Goal: Task Accomplishment & Management: Manage account settings

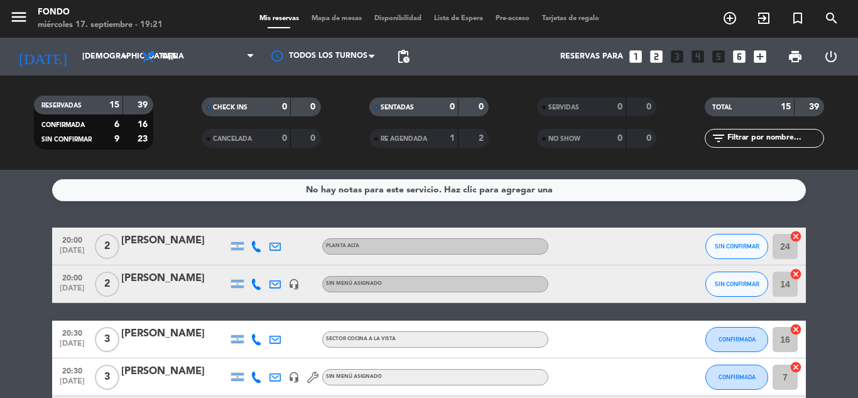
scroll to position [542, 0]
click at [85, 58] on input "[DEMOGRAPHIC_DATA][DATE]" at bounding box center [129, 56] width 106 height 21
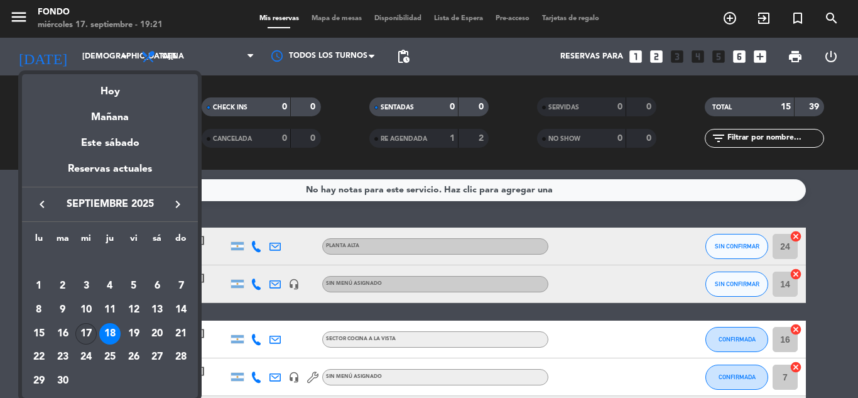
click at [89, 327] on div "17" at bounding box center [85, 333] width 21 height 21
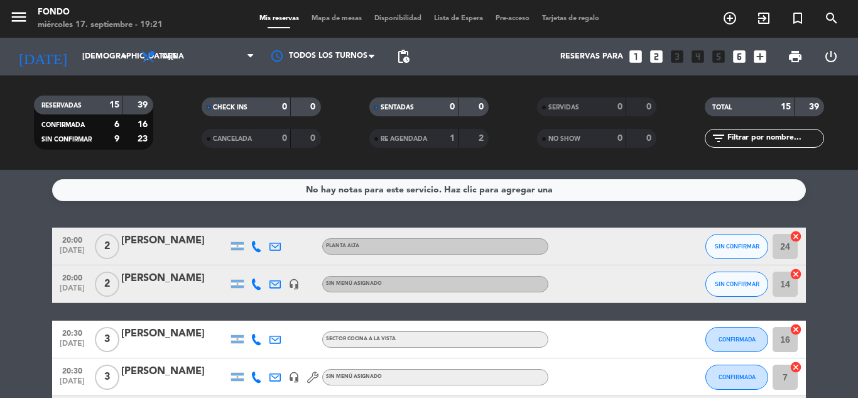
type input "[DATE]"
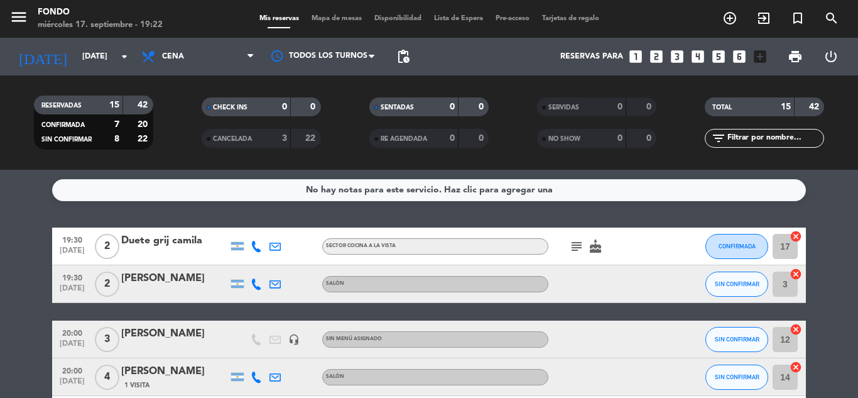
click at [197, 380] on div "1 Visita" at bounding box center [174, 385] width 107 height 11
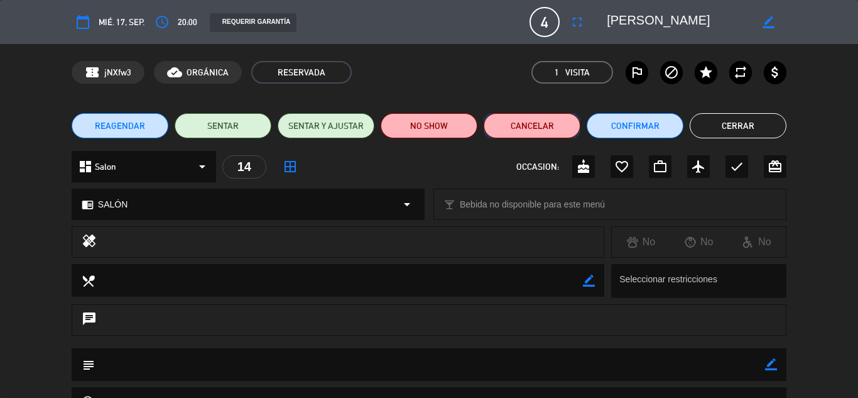
click at [551, 122] on button "Cancelar" at bounding box center [532, 125] width 97 height 25
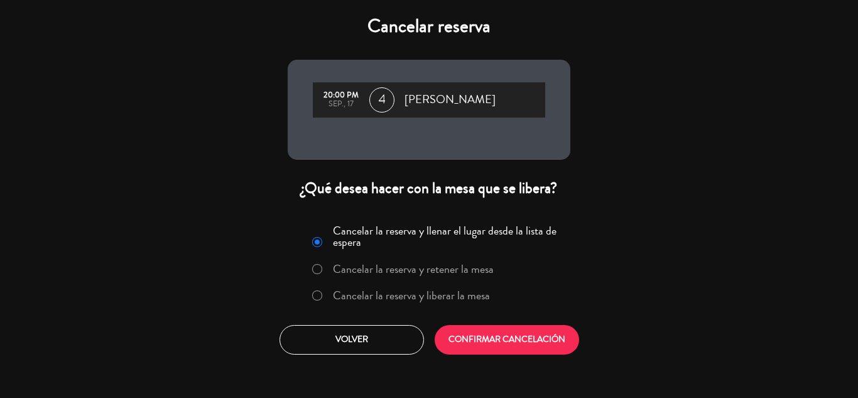
click at [421, 293] on label "Cancelar la reserva y liberar la mesa" at bounding box center [411, 295] width 157 height 11
click at [506, 335] on button "CONFIRMAR CANCELACIÓN" at bounding box center [507, 340] width 145 height 30
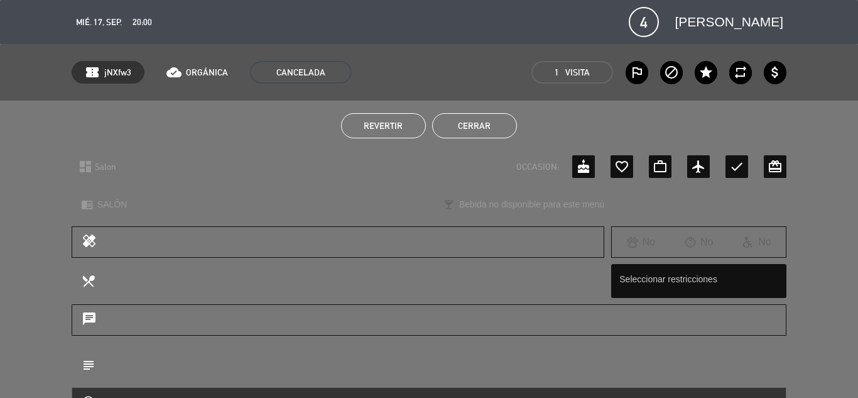
click at [490, 131] on button "Cerrar" at bounding box center [474, 125] width 85 height 25
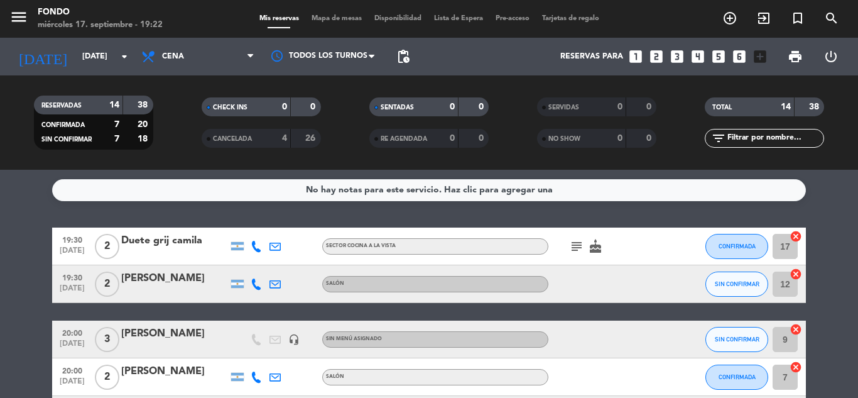
click at [840, 222] on div "No hay notas para este servicio. Haz clic para agregar una 19:30 [DATE] 2 Duete…" at bounding box center [429, 284] width 858 height 228
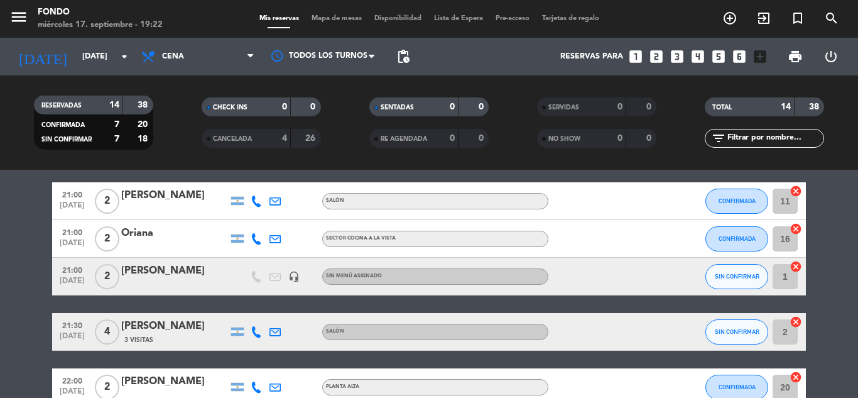
scroll to position [452, 0]
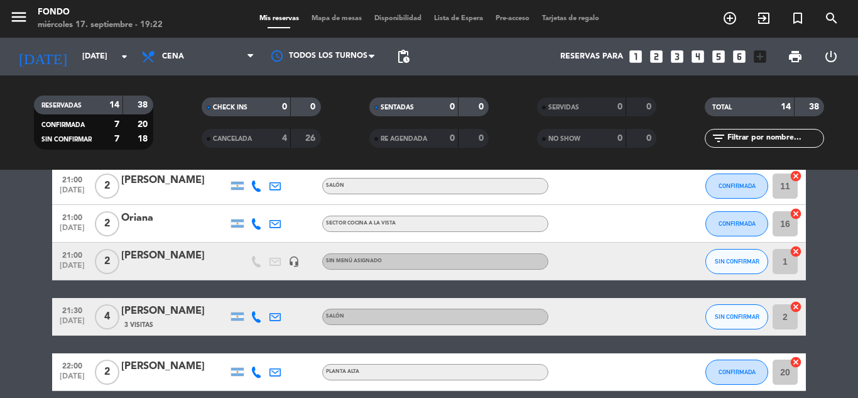
click at [178, 319] on div "[PERSON_NAME]" at bounding box center [174, 311] width 107 height 16
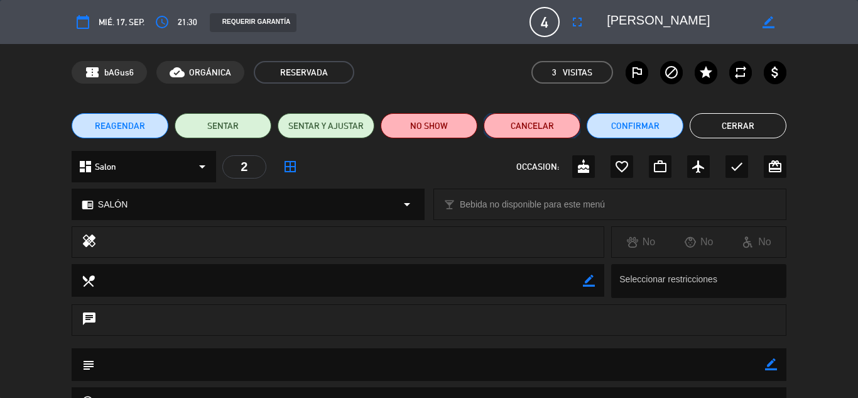
click at [546, 127] on button "Cancelar" at bounding box center [532, 125] width 97 height 25
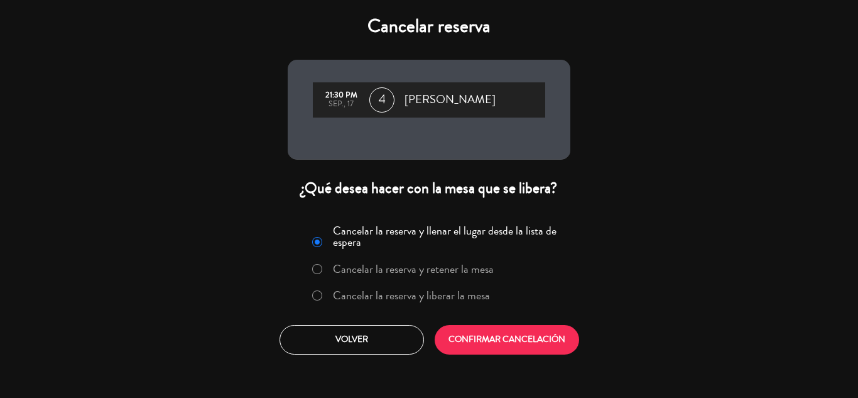
click at [452, 301] on label "Cancelar la reserva y liberar la mesa" at bounding box center [411, 295] width 157 height 11
click at [487, 333] on button "CONFIRMAR CANCELACIÓN" at bounding box center [507, 340] width 145 height 30
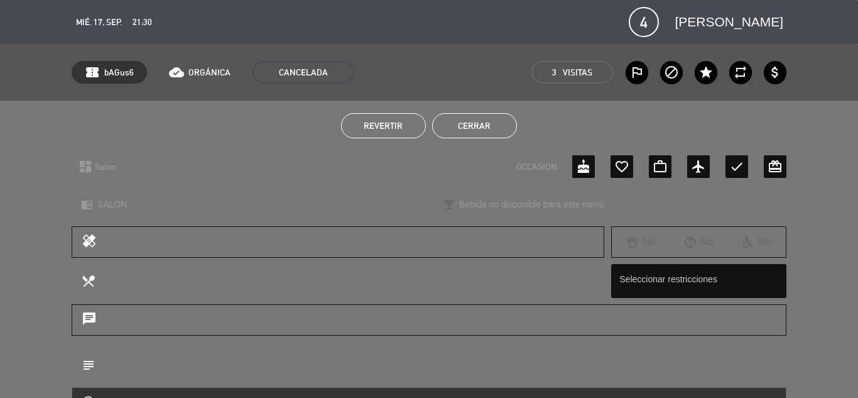
click at [457, 131] on button "Cerrar" at bounding box center [474, 125] width 85 height 25
